Goal: Find specific page/section: Find specific page/section

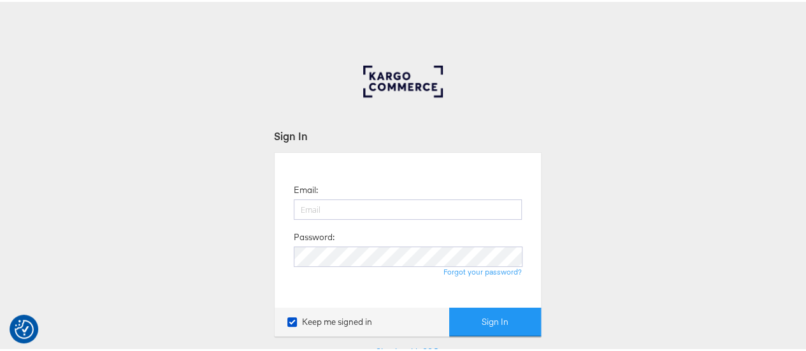
click at [342, 219] on div at bounding box center [408, 213] width 228 height 32
click at [341, 200] on input "email" at bounding box center [408, 207] width 228 height 20
type input "[EMAIL_ADDRESS][PERSON_NAME][DOMAIN_NAME]"
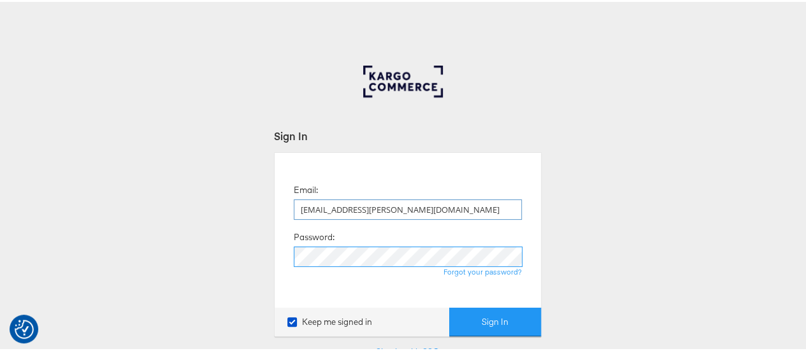
click at [449, 306] on button "Sign In" at bounding box center [495, 320] width 92 height 29
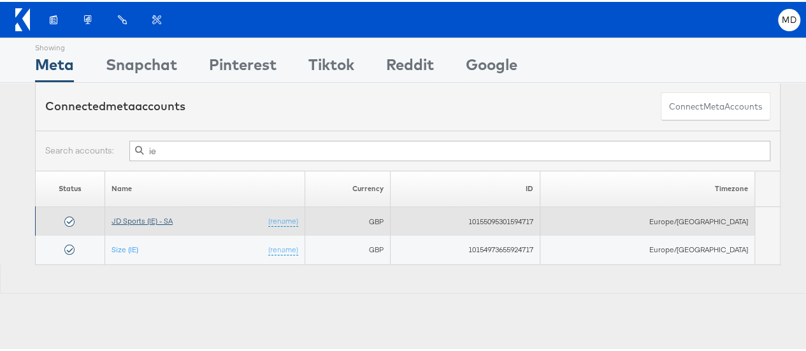
type input "ie"
click at [171, 217] on link "JD Sports (IE) - SA" at bounding box center [141, 219] width 61 height 10
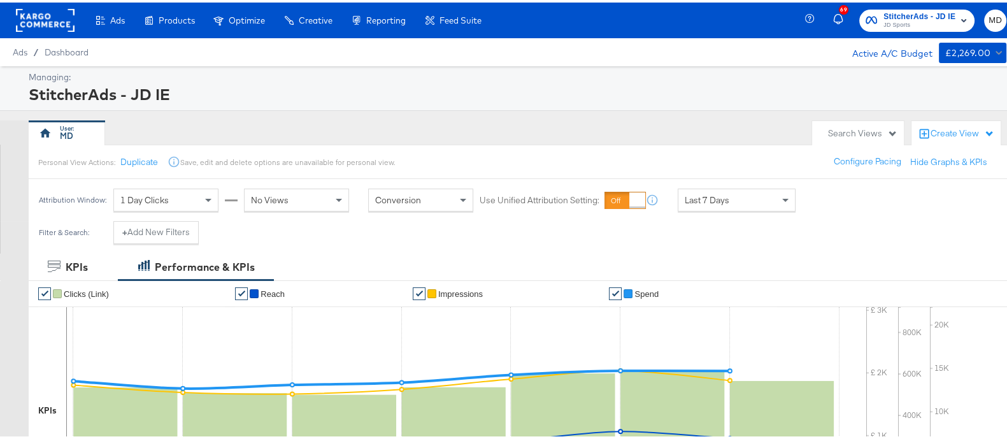
scroll to position [320, 0]
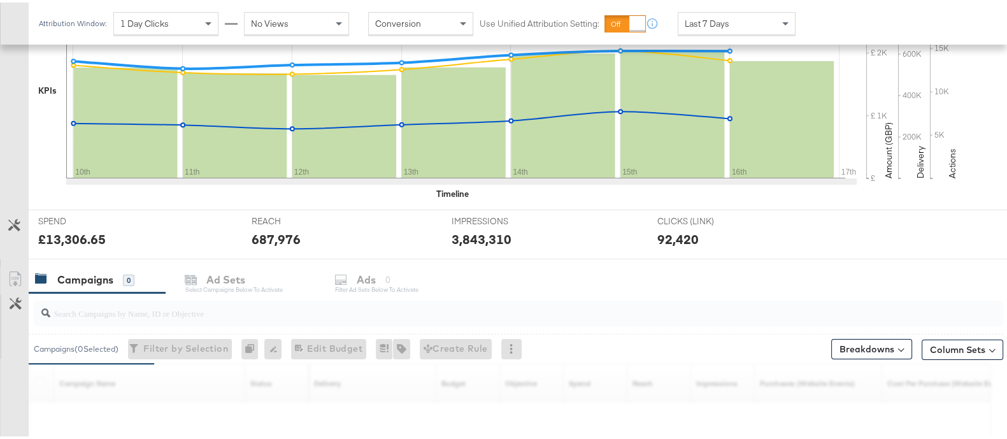
click at [305, 306] on input "search" at bounding box center [483, 305] width 866 height 25
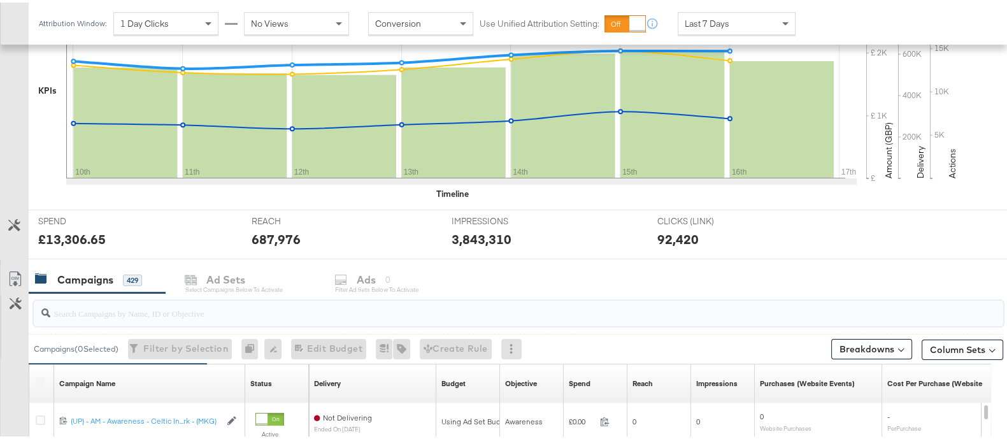
paste input "120232256053230507"
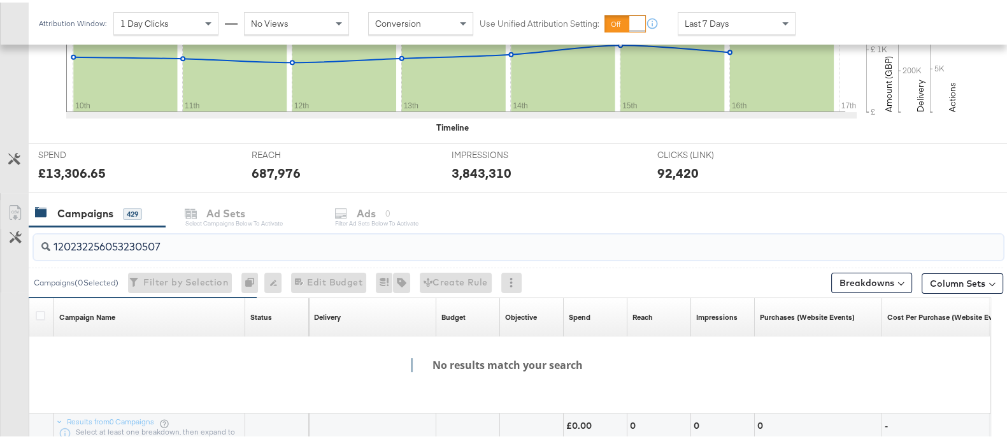
scroll to position [387, 0]
type input "1"
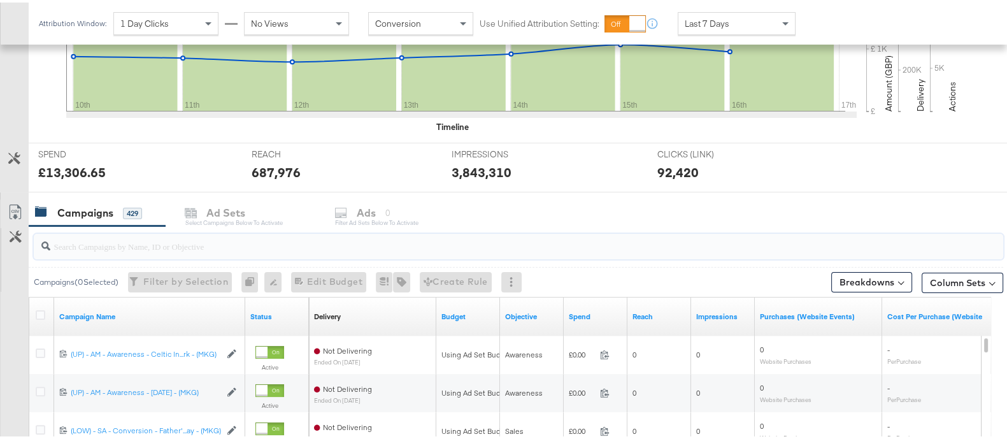
paste input "120232256053230507"
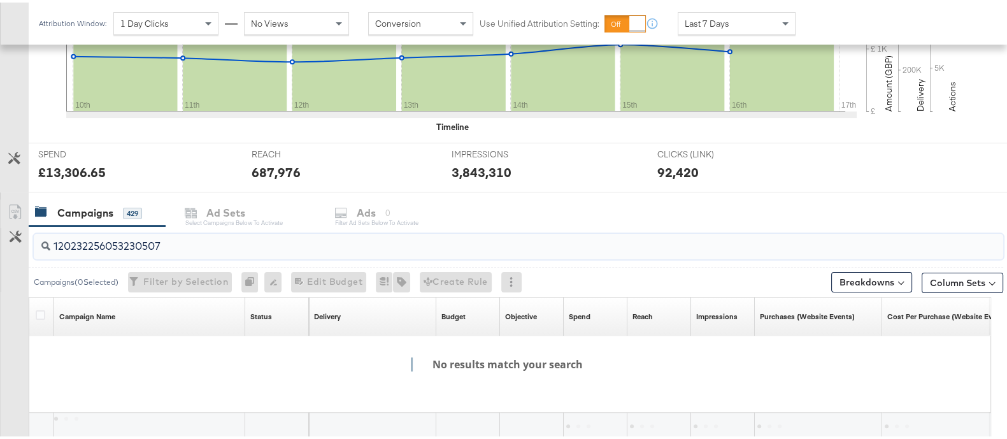
type input "120232256053230507"
drag, startPoint x: 123, startPoint y: 238, endPoint x: 10, endPoint y: 247, distance: 113.8
click at [10, 247] on div "120232256053230507 Campaigns ( 0 Selected) Filter by Selection Filter 0 campaig…" at bounding box center [501, 355] width 1003 height 262
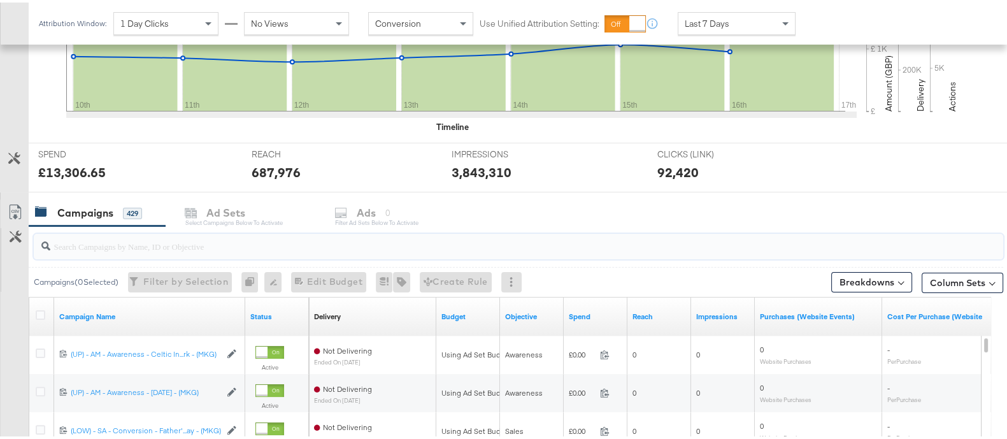
click at [213, 220] on div "Campaigns 429 Ad Sets Select Campaigns below to activate Ads 0 Filter Ad Sets b…" at bounding box center [524, 210] width 991 height 27
click at [220, 217] on div "Campaigns 429 Ad Sets Select Campaigns below to activate Ads 0 Filter Ad Sets b…" at bounding box center [524, 210] width 991 height 27
click at [259, 241] on input "search" at bounding box center [483, 238] width 866 height 25
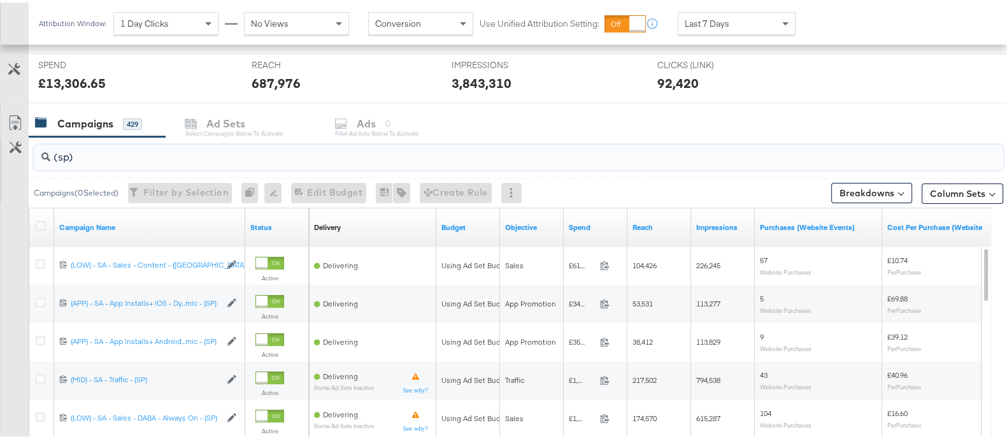
scroll to position [512, 0]
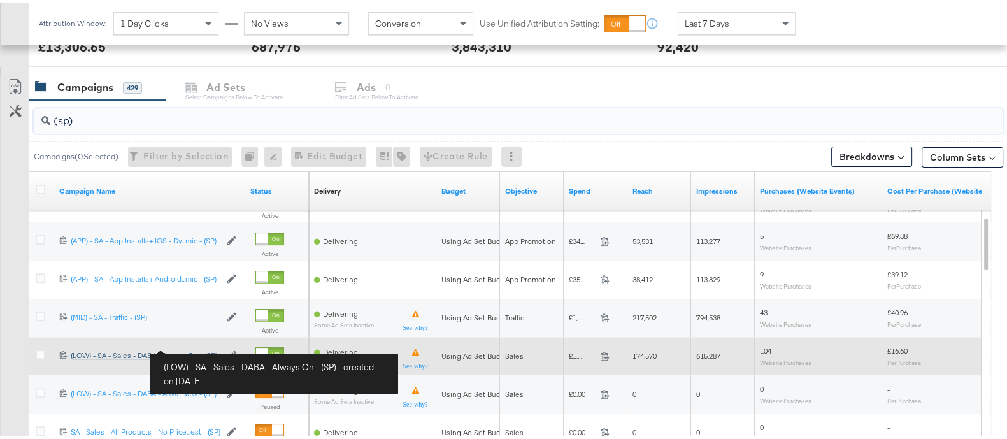
type input "(sp)"
click at [197, 348] on div "(LOW) - SA - Sales - DABA - Always On - (SP) (LOW) - SA - Sales - DABA - Always…" at bounding box center [146, 353] width 150 height 10
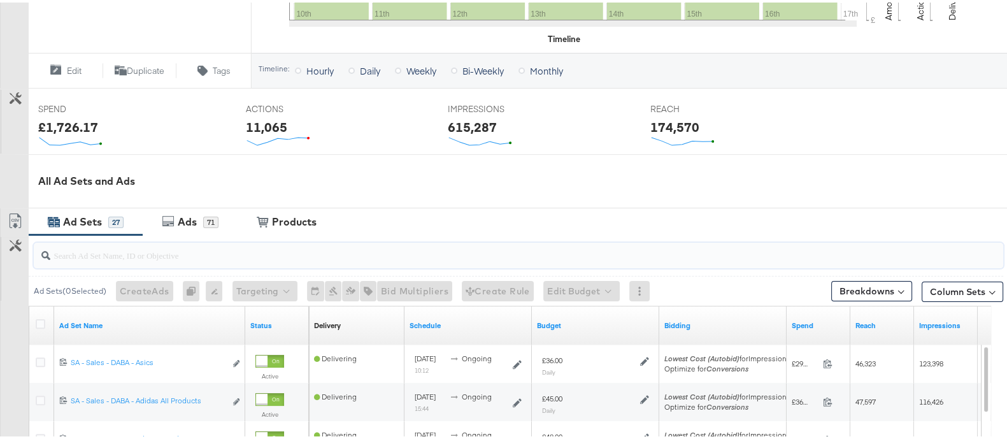
paste input "120232256053230507"
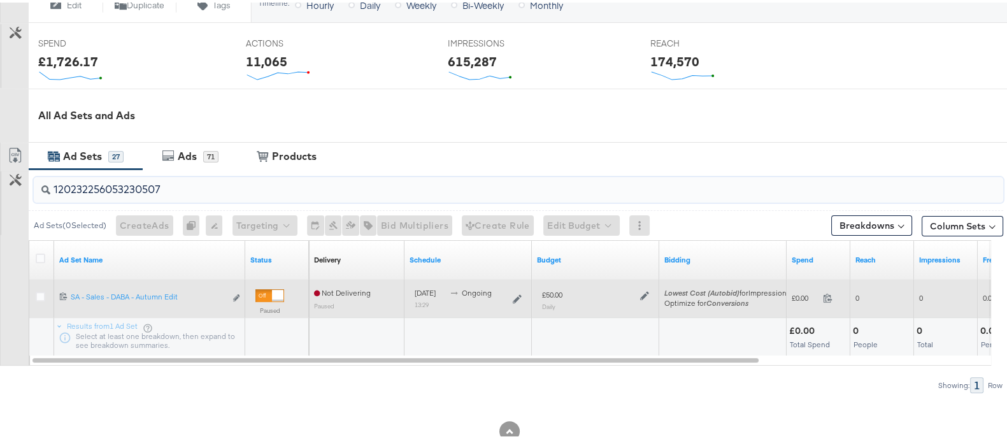
scroll to position [506, 0]
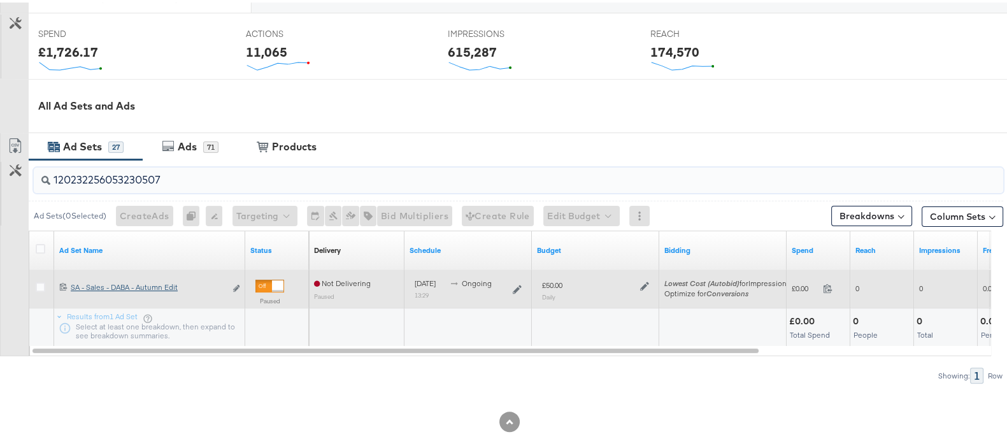
type input "120232256053230507"
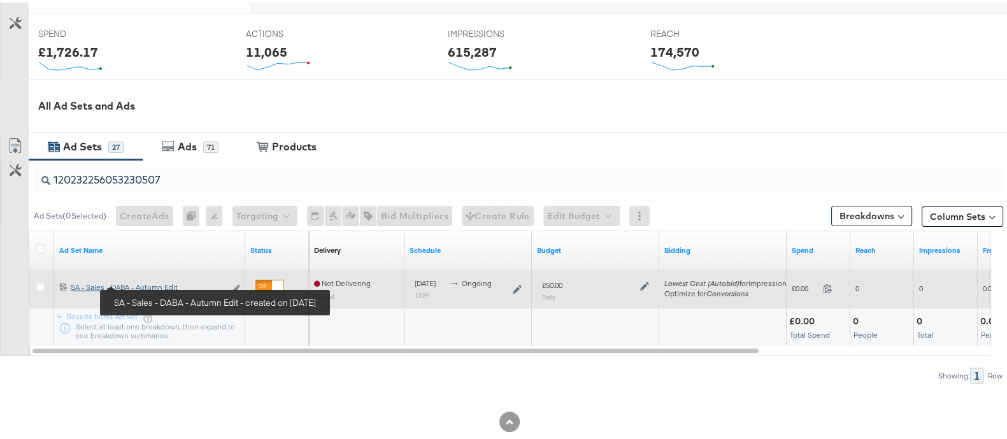
click at [159, 282] on div "SA - Sales - DABA - Autumn Edit SA - Sales - DABA - Autumn Edit" at bounding box center [148, 285] width 155 height 10
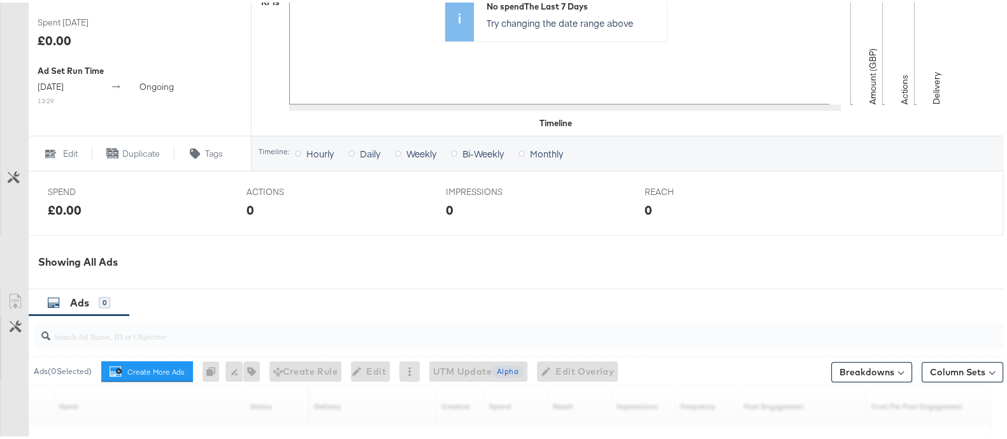
scroll to position [633, 0]
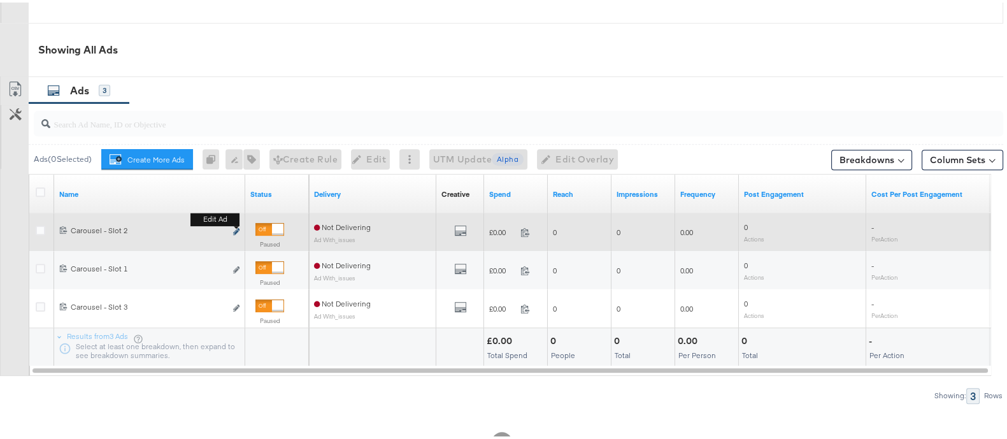
click at [236, 229] on icon "link" at bounding box center [236, 229] width 6 height 7
